Goal: Task Accomplishment & Management: Use online tool/utility

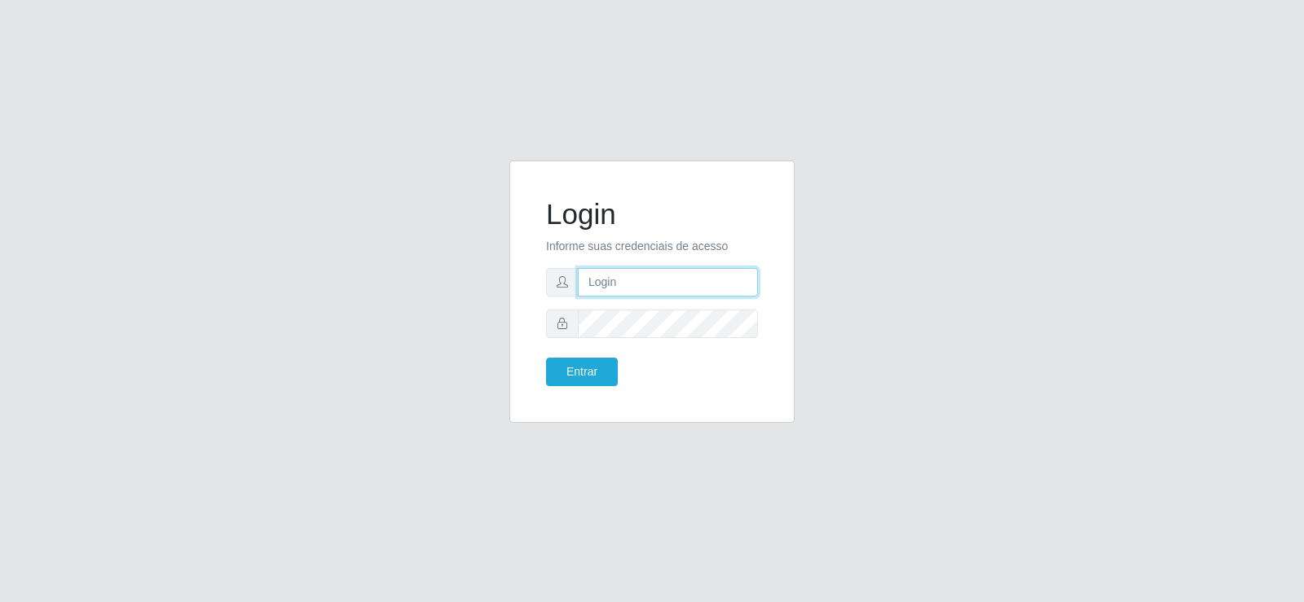
type input "[EMAIL_ADDRESS][DOMAIN_NAME]"
drag, startPoint x: 699, startPoint y: 278, endPoint x: 694, endPoint y: 288, distance: 10.9
click at [699, 277] on input "[EMAIL_ADDRESS][DOMAIN_NAME]" at bounding box center [668, 282] width 180 height 29
click at [565, 376] on button "Entrar" at bounding box center [582, 372] width 72 height 29
click at [592, 380] on button "Entrar" at bounding box center [582, 372] width 72 height 29
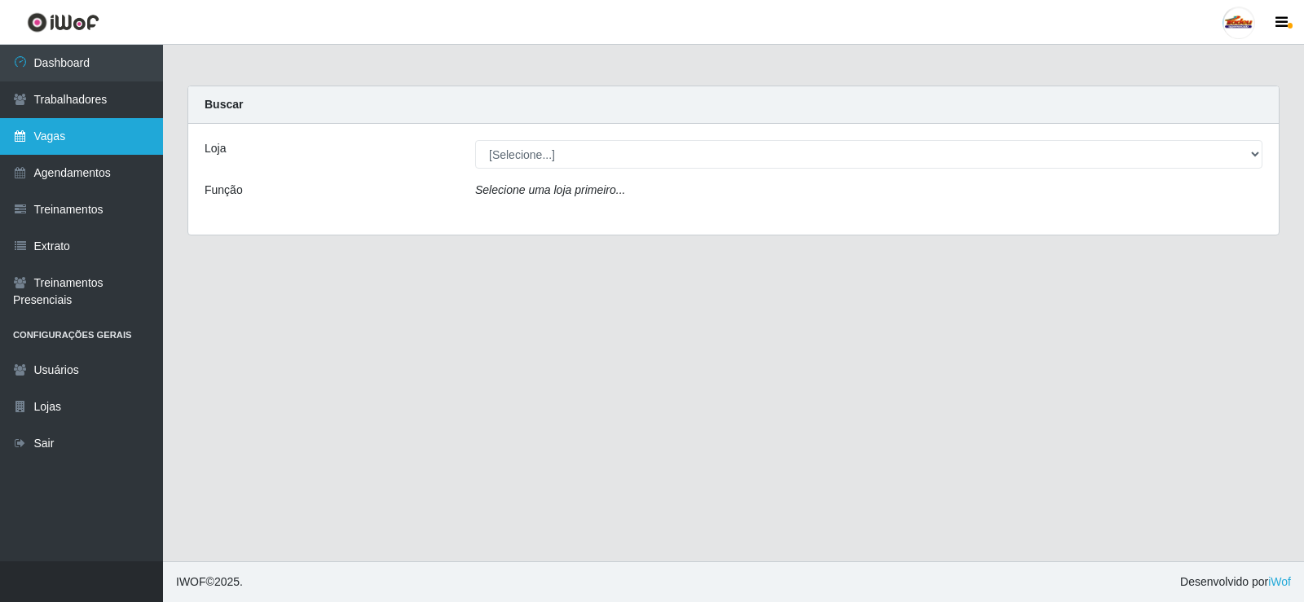
click at [81, 137] on link "Vagas" at bounding box center [81, 136] width 163 height 37
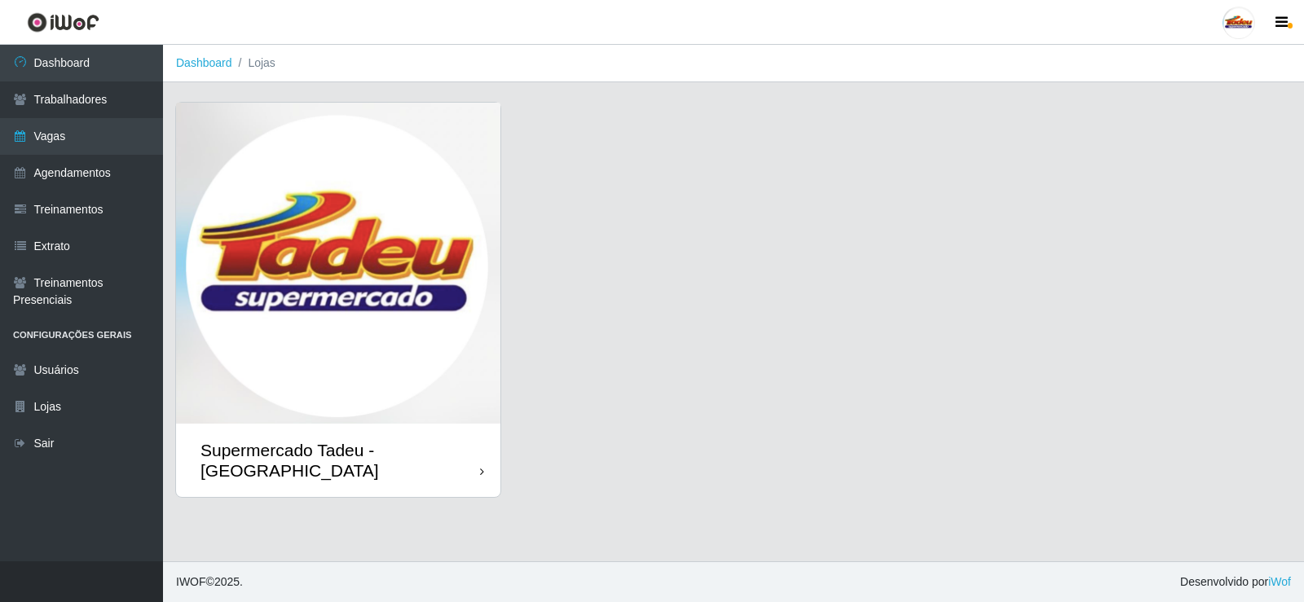
click at [354, 200] on img at bounding box center [338, 263] width 324 height 321
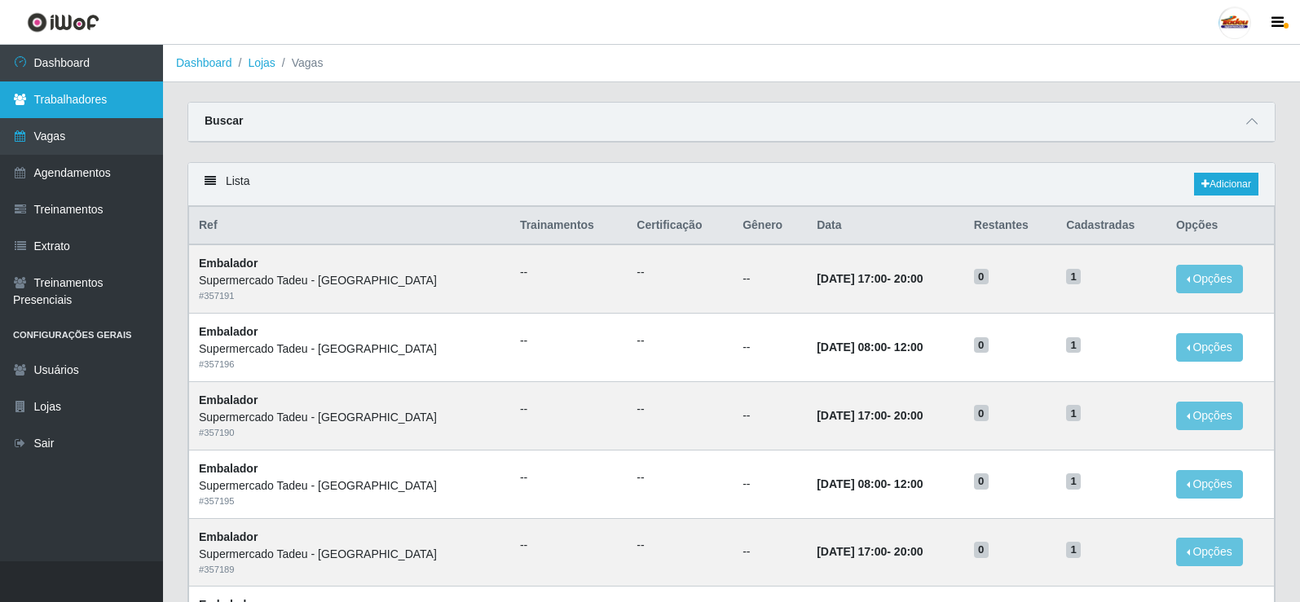
click at [10, 102] on link "Trabalhadores" at bounding box center [81, 99] width 163 height 37
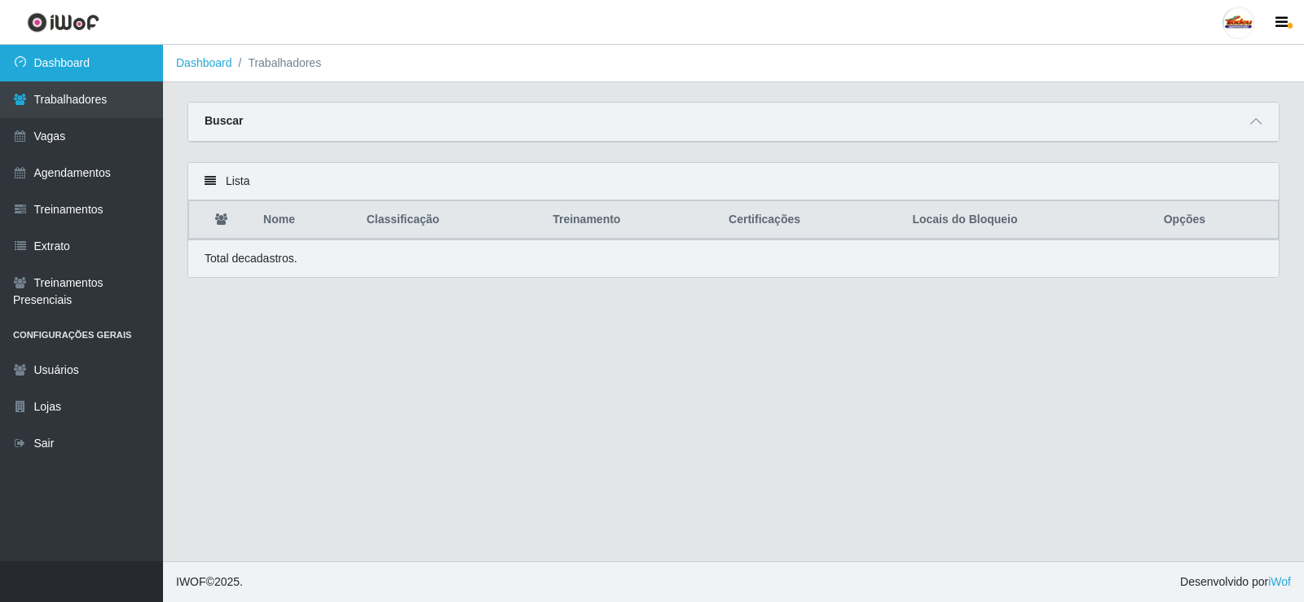
click at [25, 70] on link "Dashboard" at bounding box center [81, 63] width 163 height 37
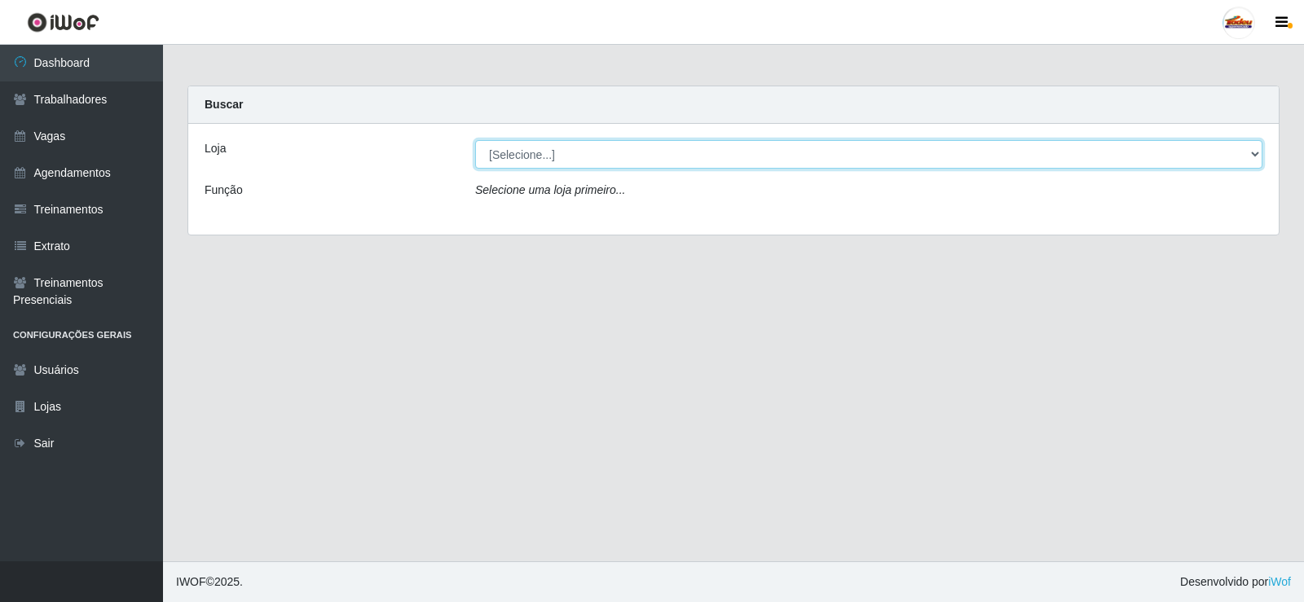
click at [539, 150] on select "[Selecione...] Supermercado Tadeu - [GEOGRAPHIC_DATA]" at bounding box center [868, 154] width 787 height 29
select select "195"
click at [475, 140] on select "[Selecione...] Supermercado Tadeu - [GEOGRAPHIC_DATA]" at bounding box center [868, 154] width 787 height 29
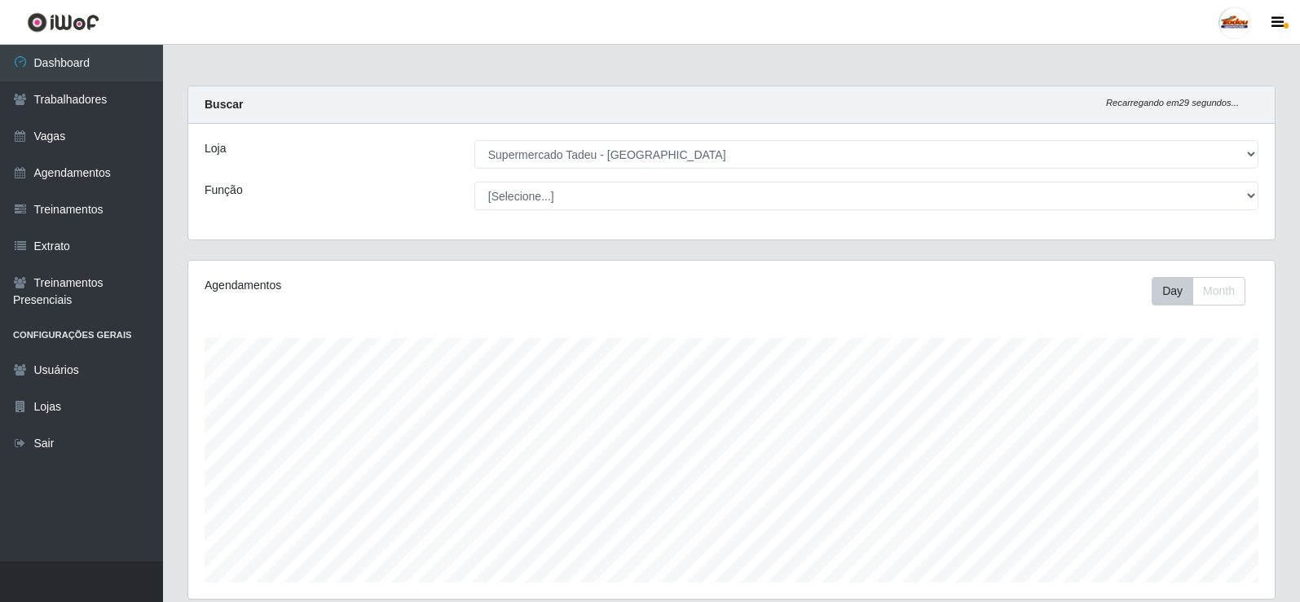
scroll to position [338, 1086]
click at [536, 192] on select "[Selecione...] ASG ASG + ASG ++ Auxiliar de Estacionamento Auxiliar de Estacion…" at bounding box center [866, 196] width 784 height 29
click at [536, 194] on select "[Selecione...] ASG ASG + ASG ++ Auxiliar de Estacionamento Auxiliar de Estacion…" at bounding box center [866, 196] width 784 height 29
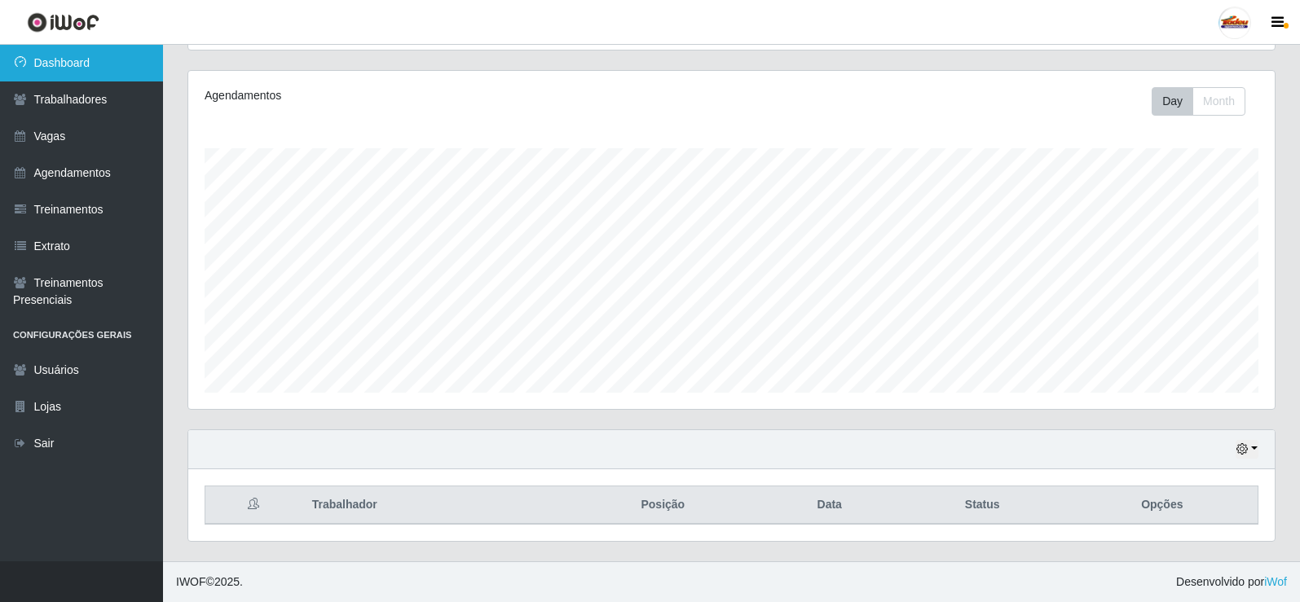
click at [54, 66] on link "Dashboard" at bounding box center [81, 63] width 163 height 37
